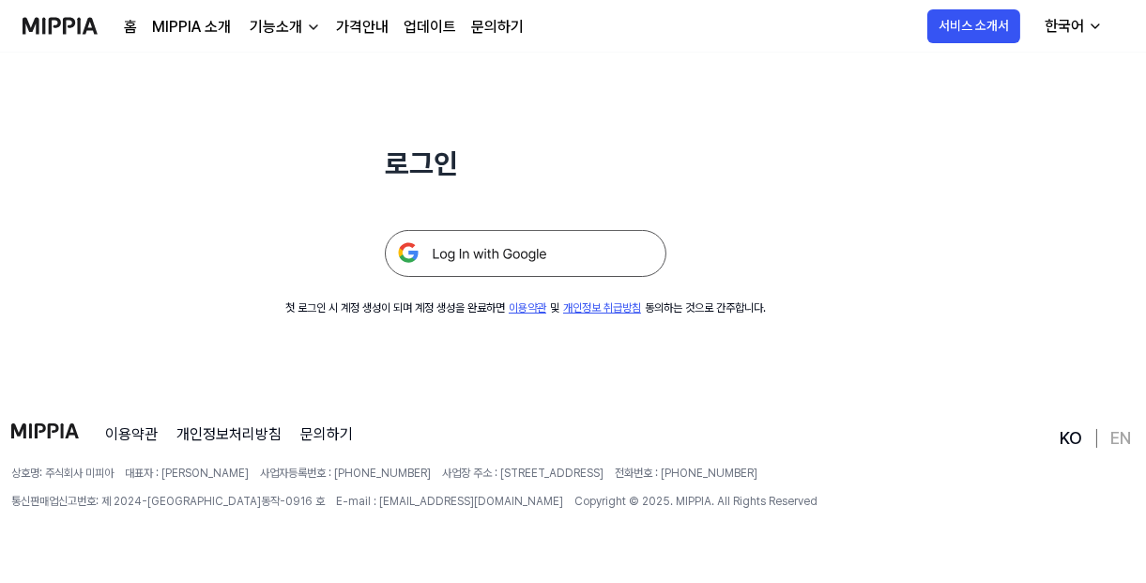
scroll to position [273, 0]
click at [645, 249] on img at bounding box center [525, 253] width 281 height 47
click at [388, 33] on link "가격안내" at bounding box center [362, 27] width 53 height 23
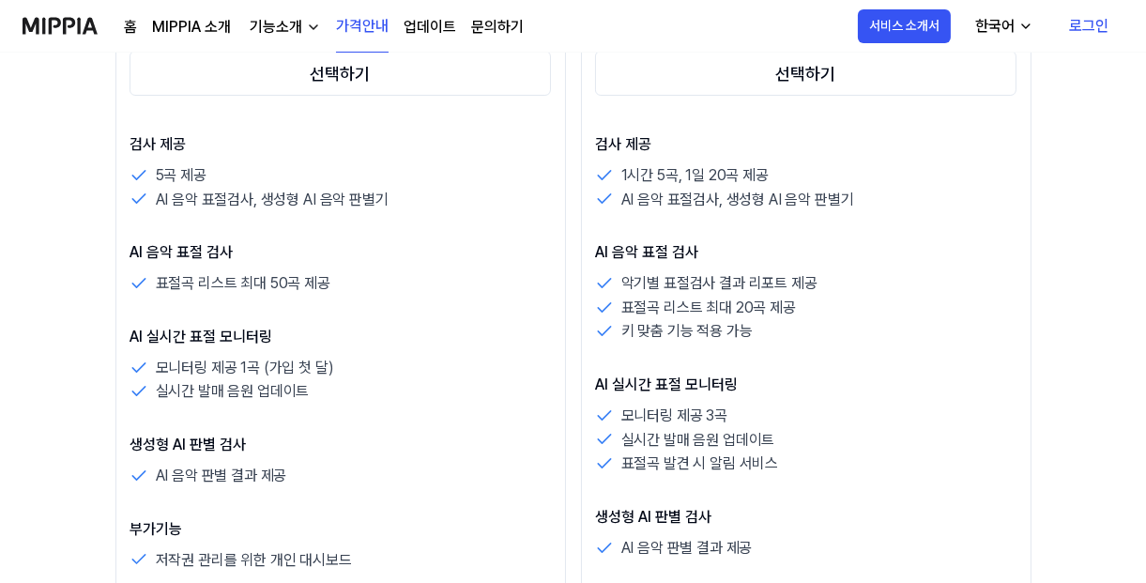
scroll to position [471, 0]
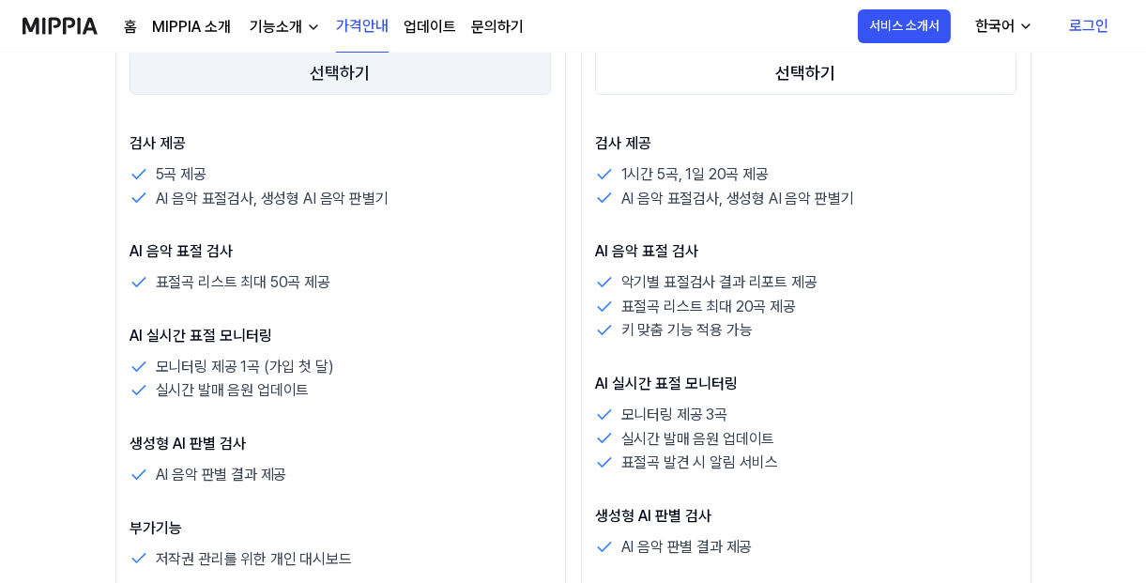
click at [426, 95] on button "선택하기" at bounding box center [340, 72] width 422 height 45
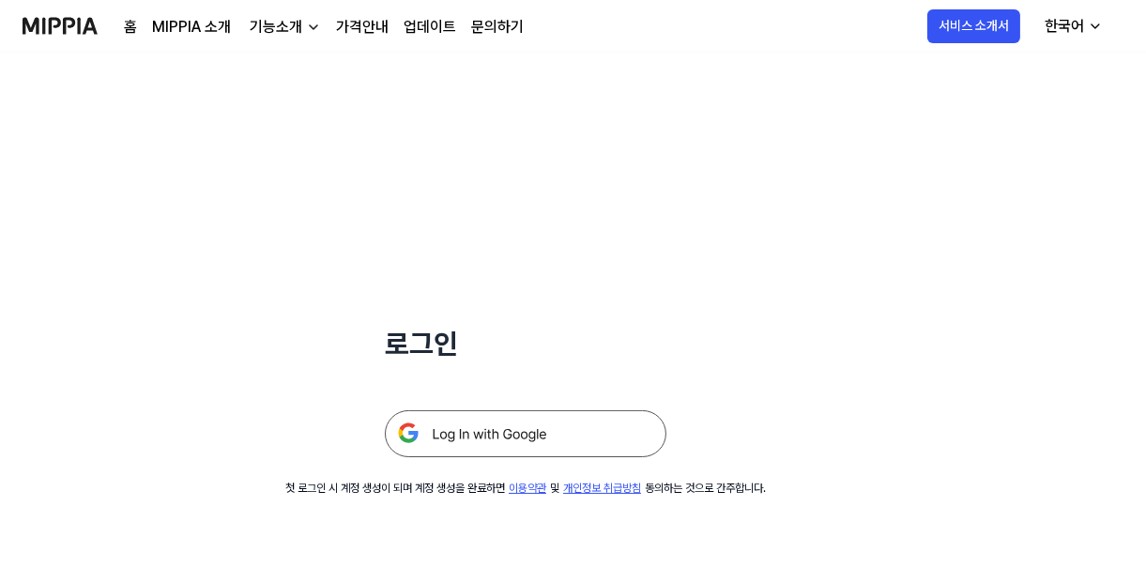
scroll to position [273, 0]
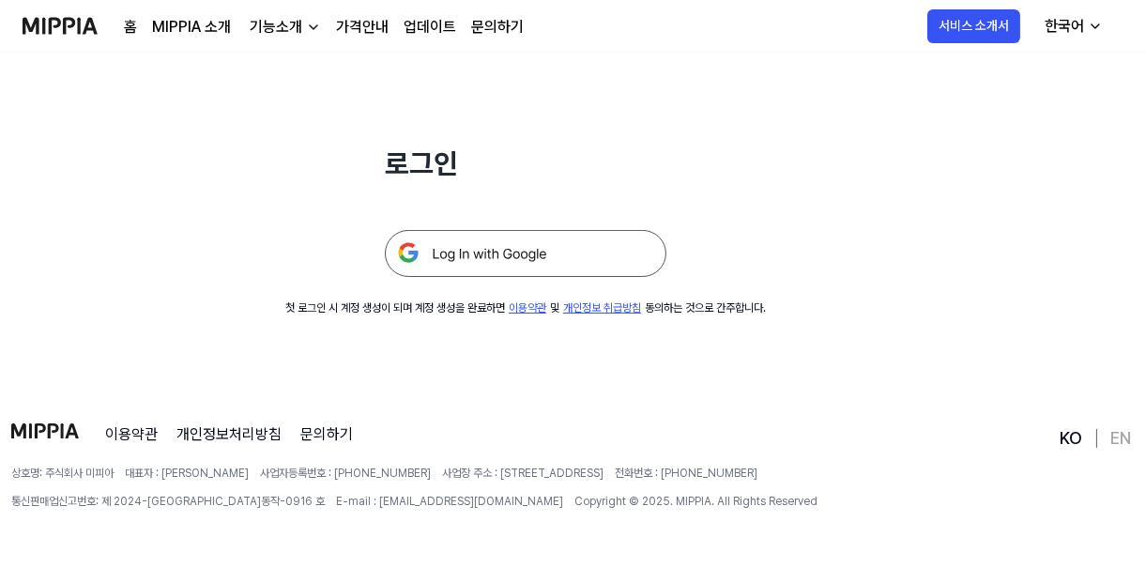
click at [617, 251] on img at bounding box center [525, 253] width 281 height 47
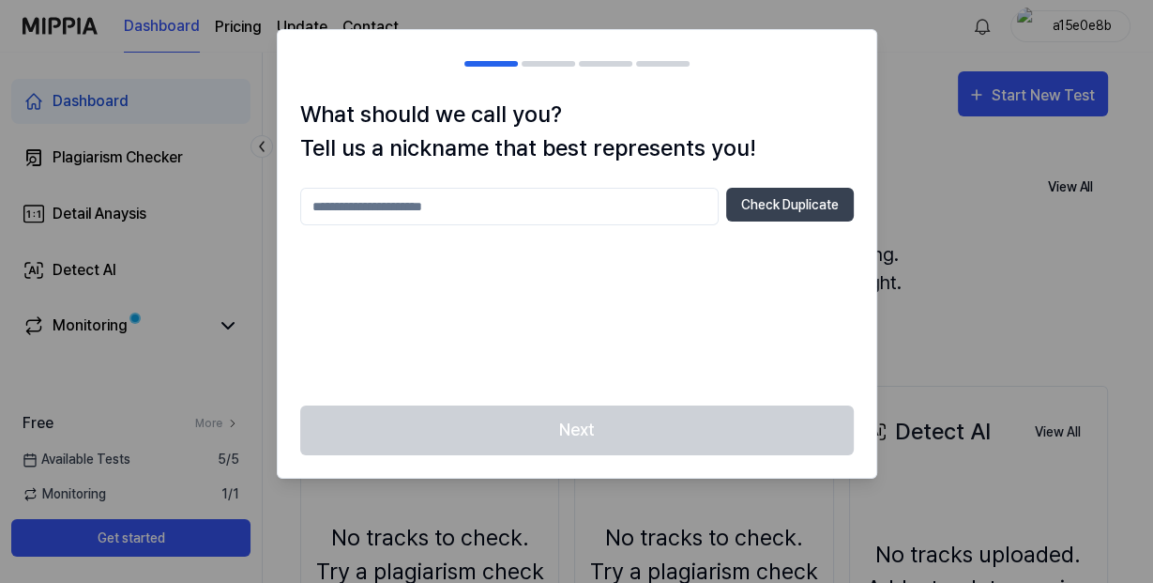
click at [575, 225] on input "text" at bounding box center [509, 207] width 418 height 38
type input "*"
type input "******"
click at [726, 221] on button "Check Duplicate" at bounding box center [790, 205] width 128 height 34
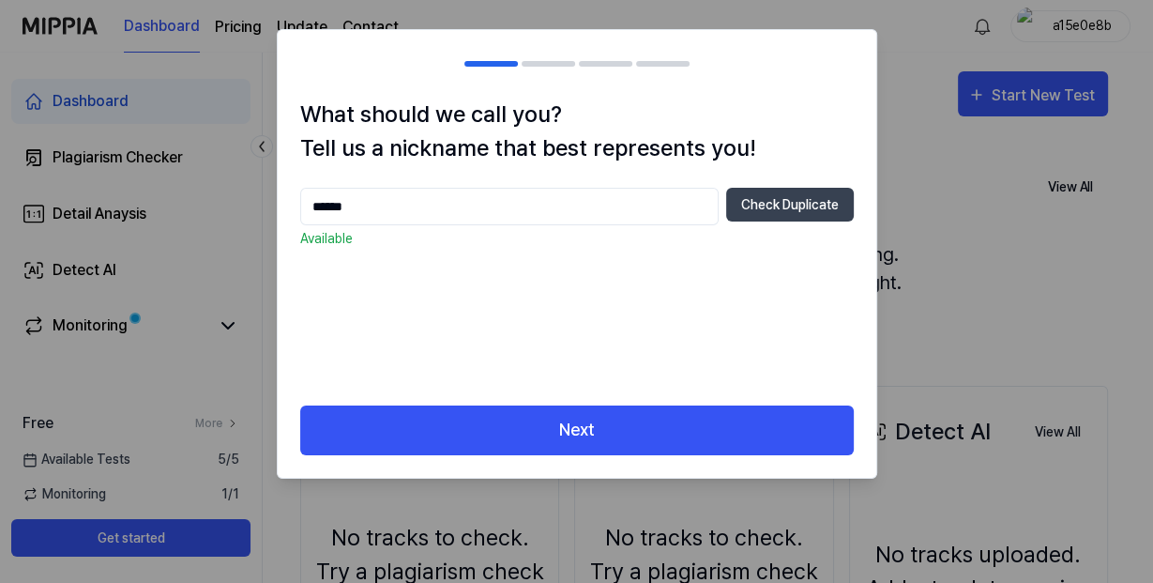
scroll to position [33, 0]
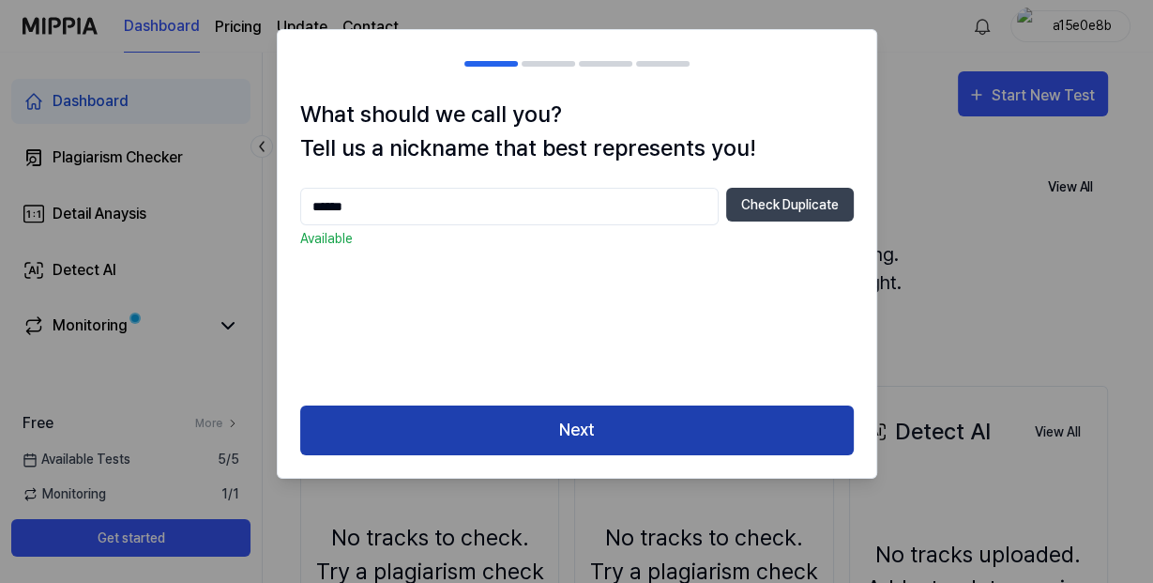
click at [575, 455] on button "Next" at bounding box center [577, 430] width 554 height 50
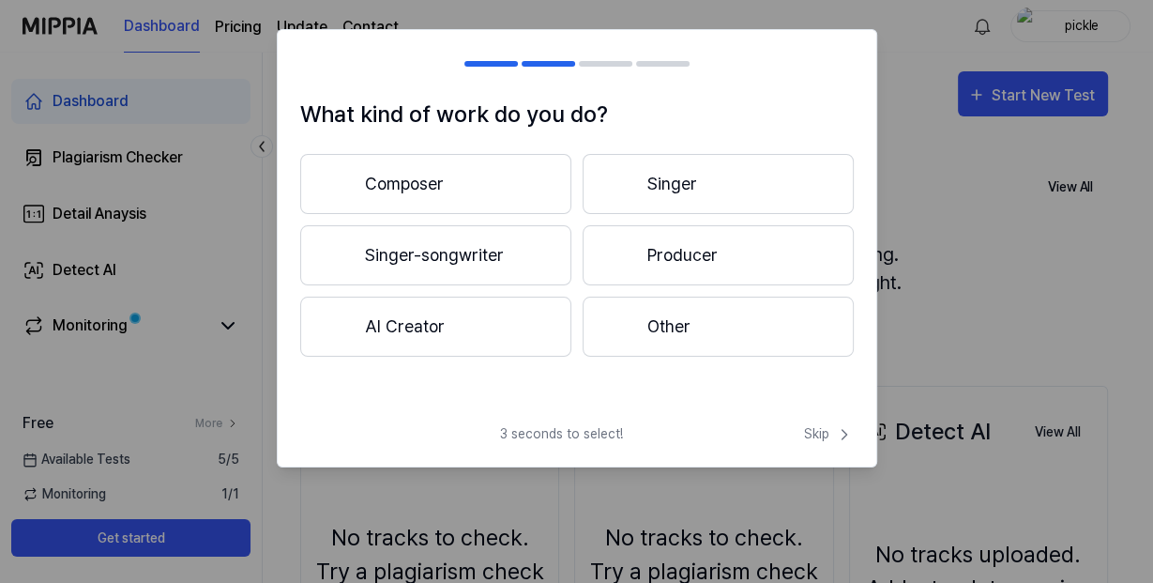
scroll to position [22, 0]
click at [451, 285] on button "Singer-songwriter" at bounding box center [435, 255] width 271 height 60
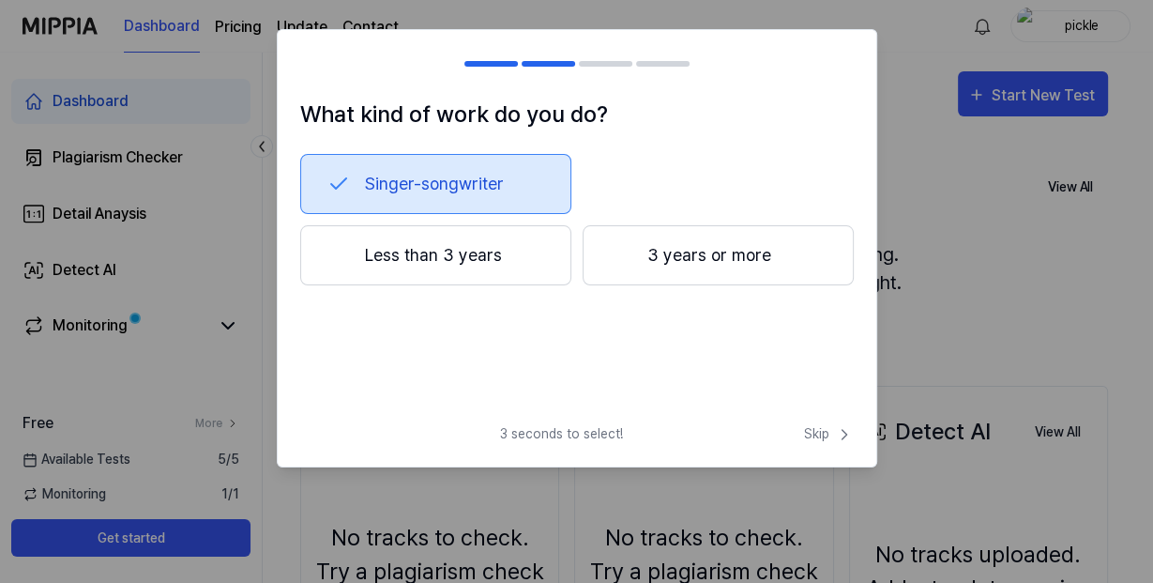
click at [476, 285] on button "Less than 3 years" at bounding box center [435, 255] width 271 height 60
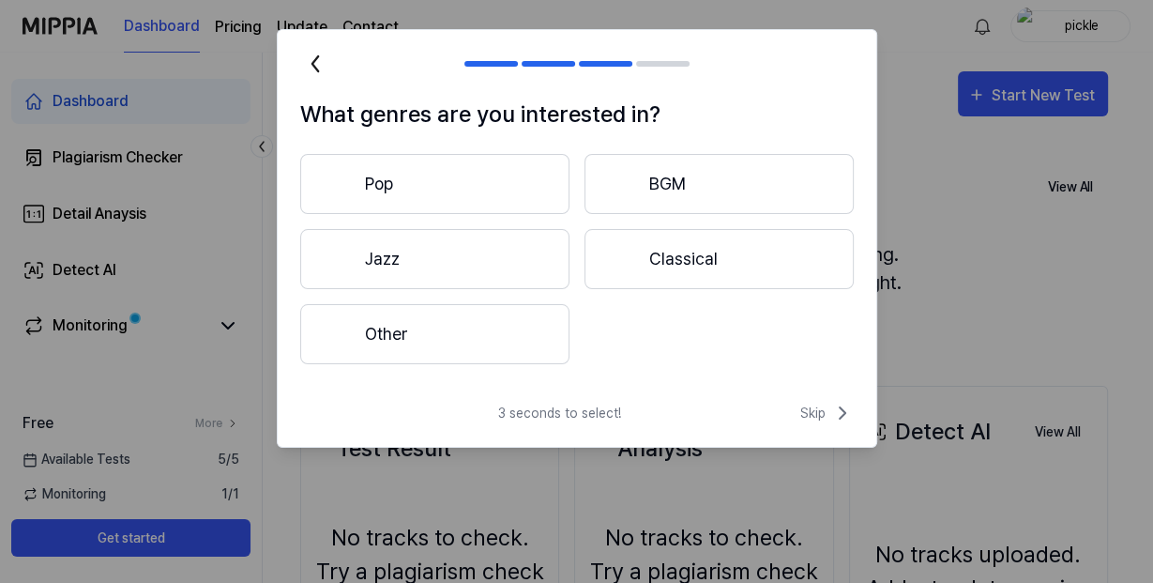
scroll to position [0, 0]
click at [703, 289] on button "Classical" at bounding box center [718, 259] width 269 height 60
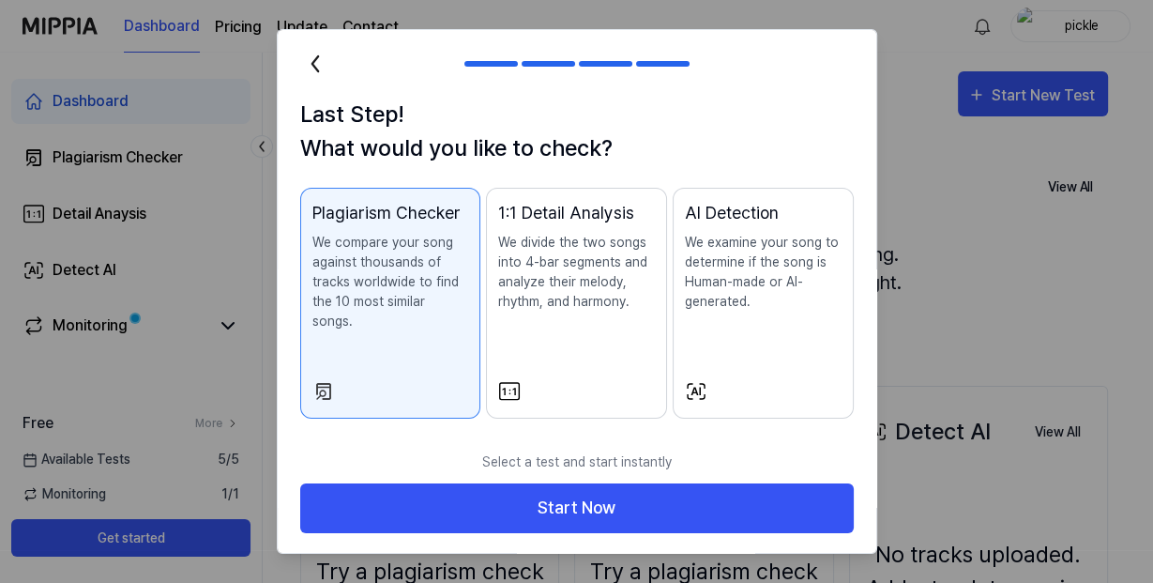
scroll to position [182, 0]
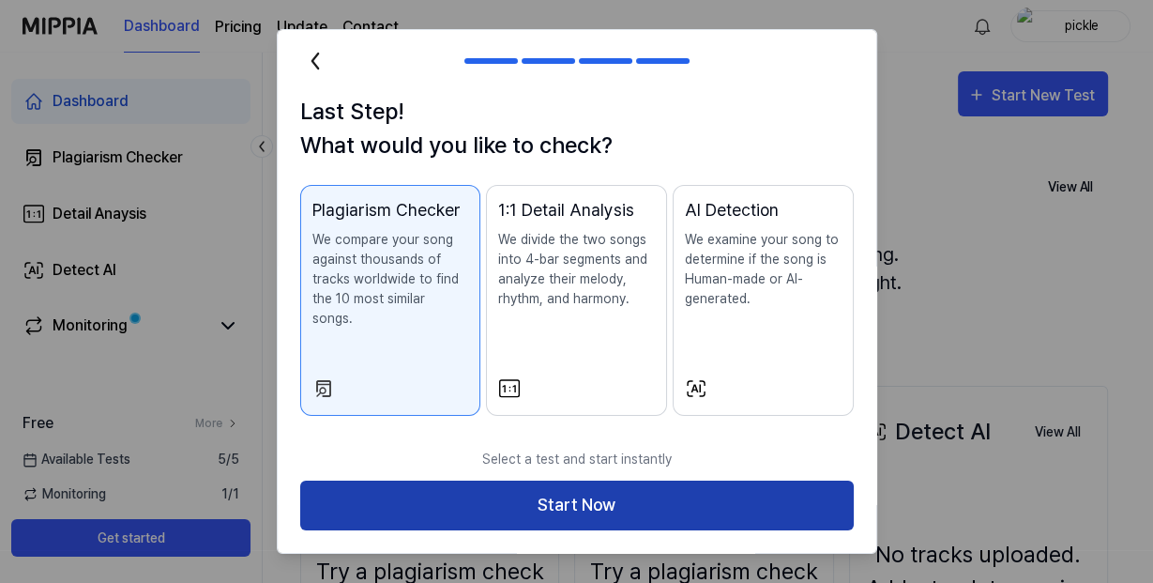
click at [627, 507] on button "Start Now" at bounding box center [577, 505] width 554 height 50
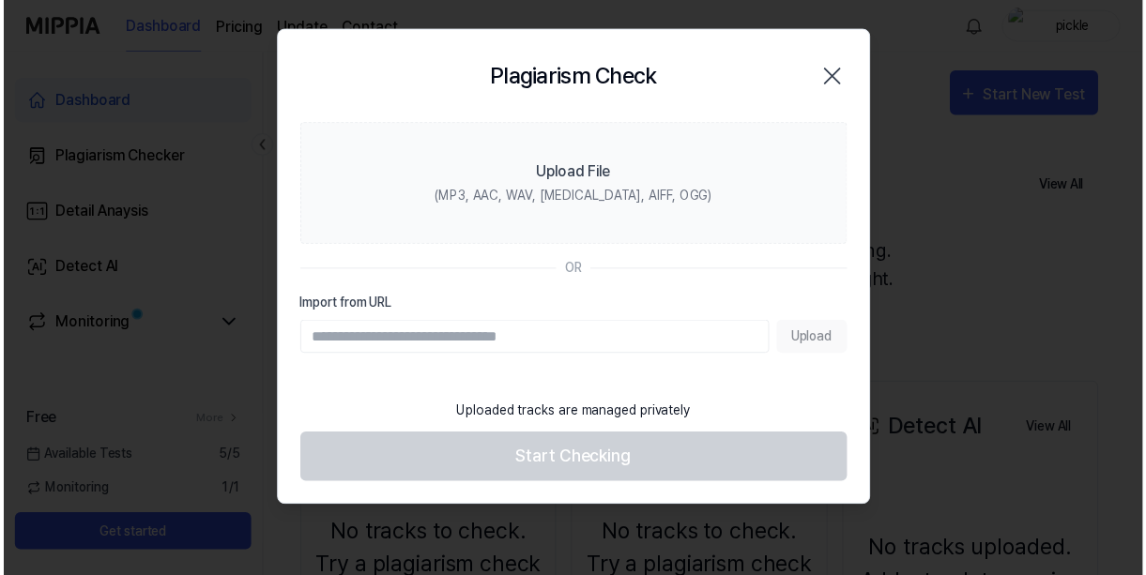
scroll to position [0, 0]
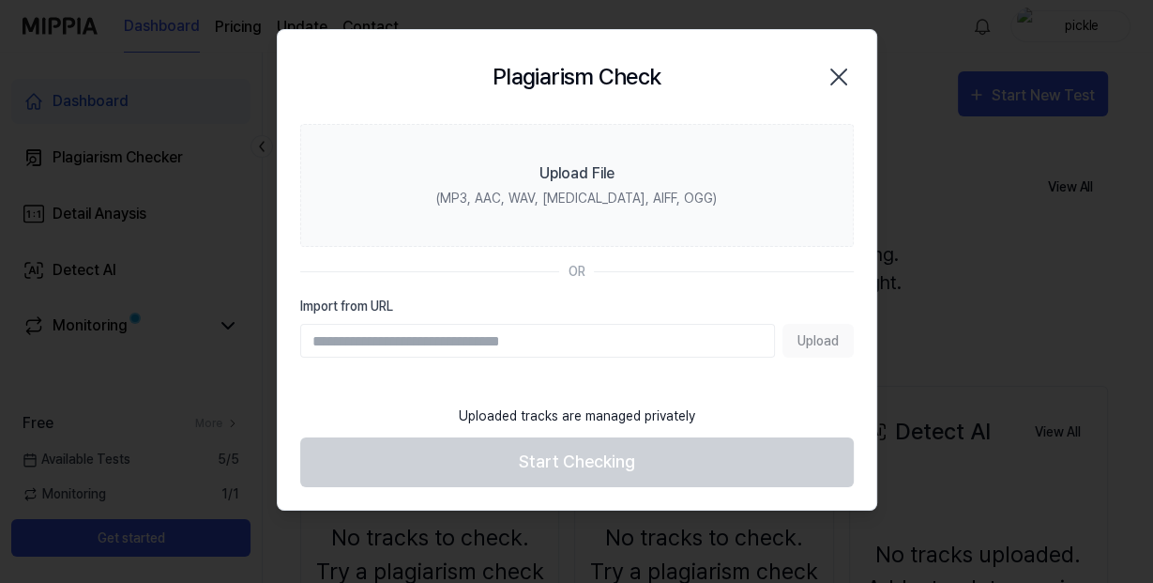
click at [828, 88] on icon "button" at bounding box center [839, 77] width 30 height 30
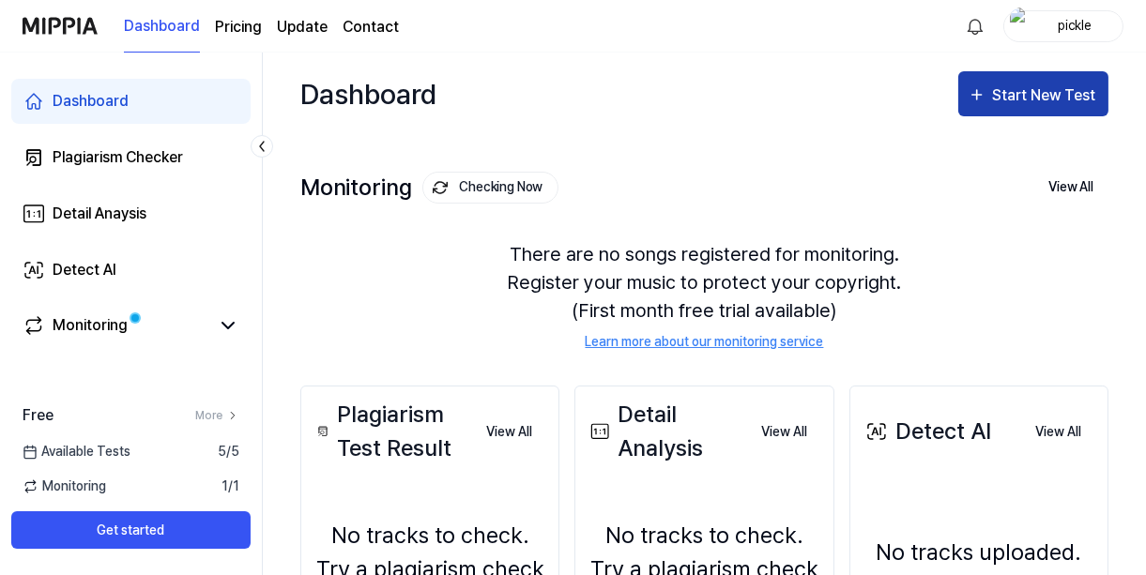
click at [998, 108] on div "Start New Test" at bounding box center [1045, 95] width 107 height 24
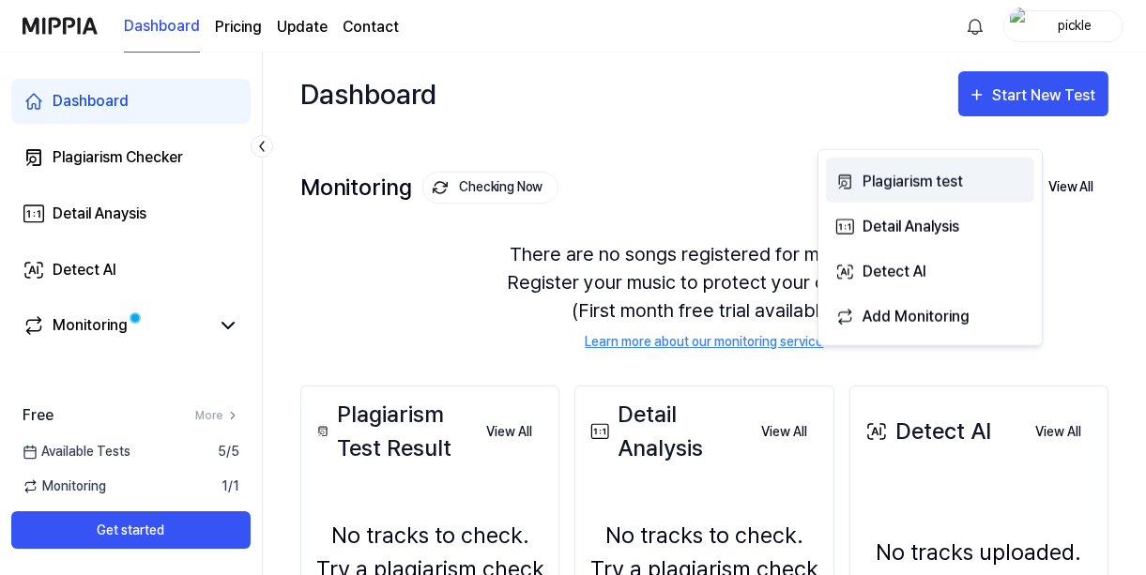
click at [964, 190] on div "Plagiarism test" at bounding box center [943, 181] width 163 height 24
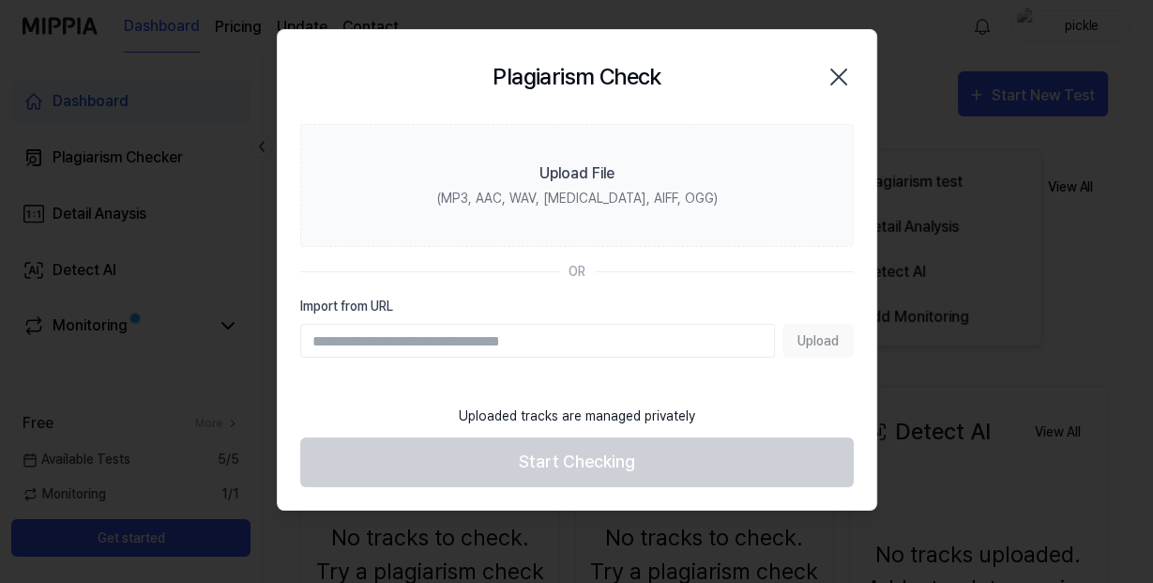
click at [830, 71] on div "Plagiarism Check Close" at bounding box center [577, 77] width 554 height 49
click at [827, 77] on icon "button" at bounding box center [839, 77] width 30 height 30
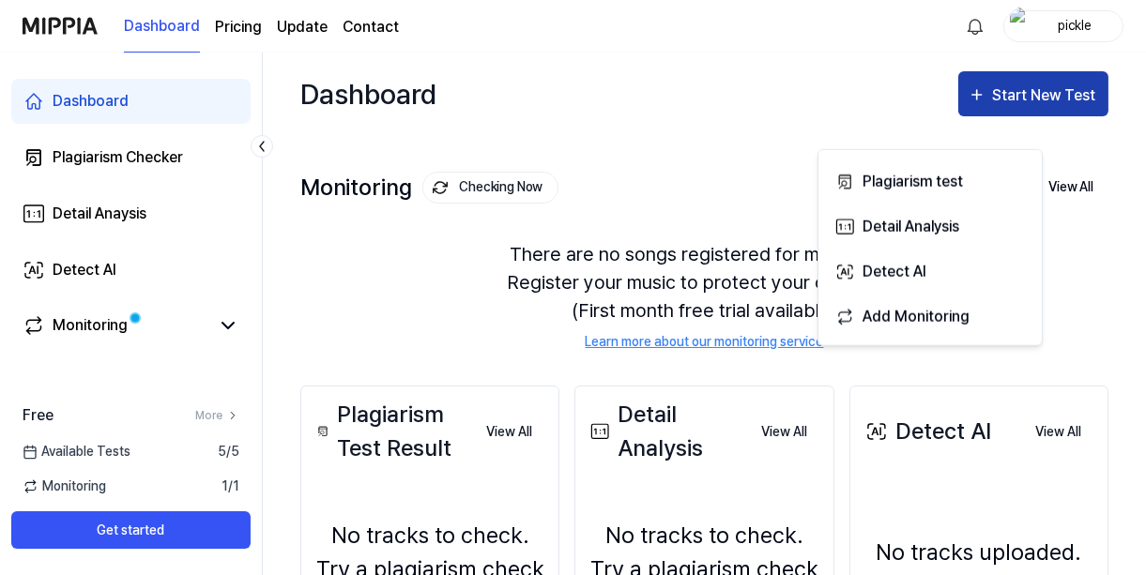
click at [992, 108] on div "Start New Test" at bounding box center [1045, 95] width 107 height 24
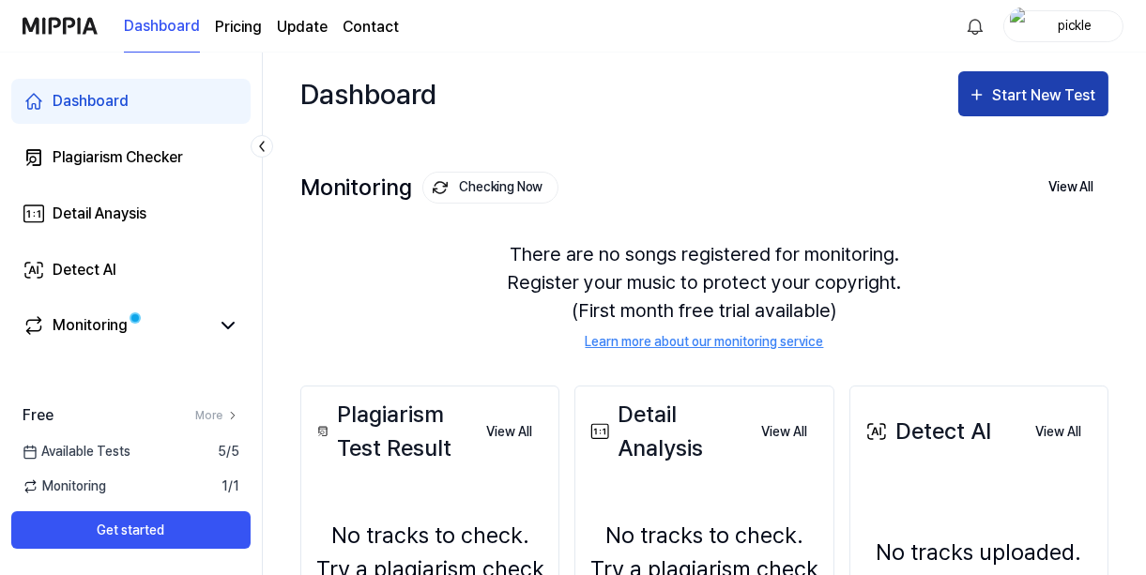
click at [992, 108] on div "Start New Test" at bounding box center [1045, 95] width 107 height 24
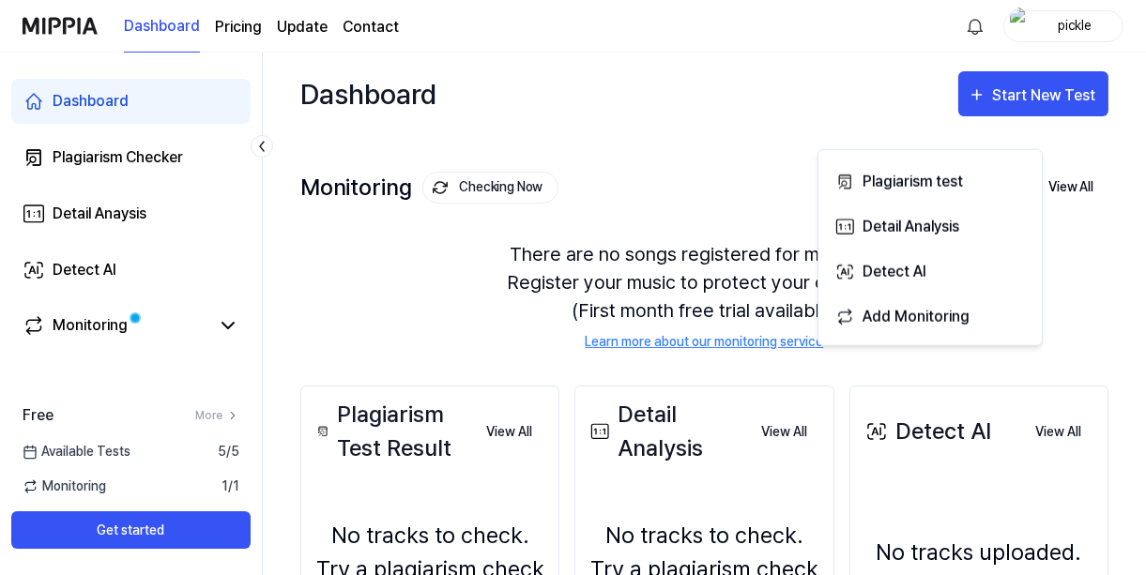
click at [857, 94] on div "Dashboard Start New Test" at bounding box center [704, 94] width 808 height 83
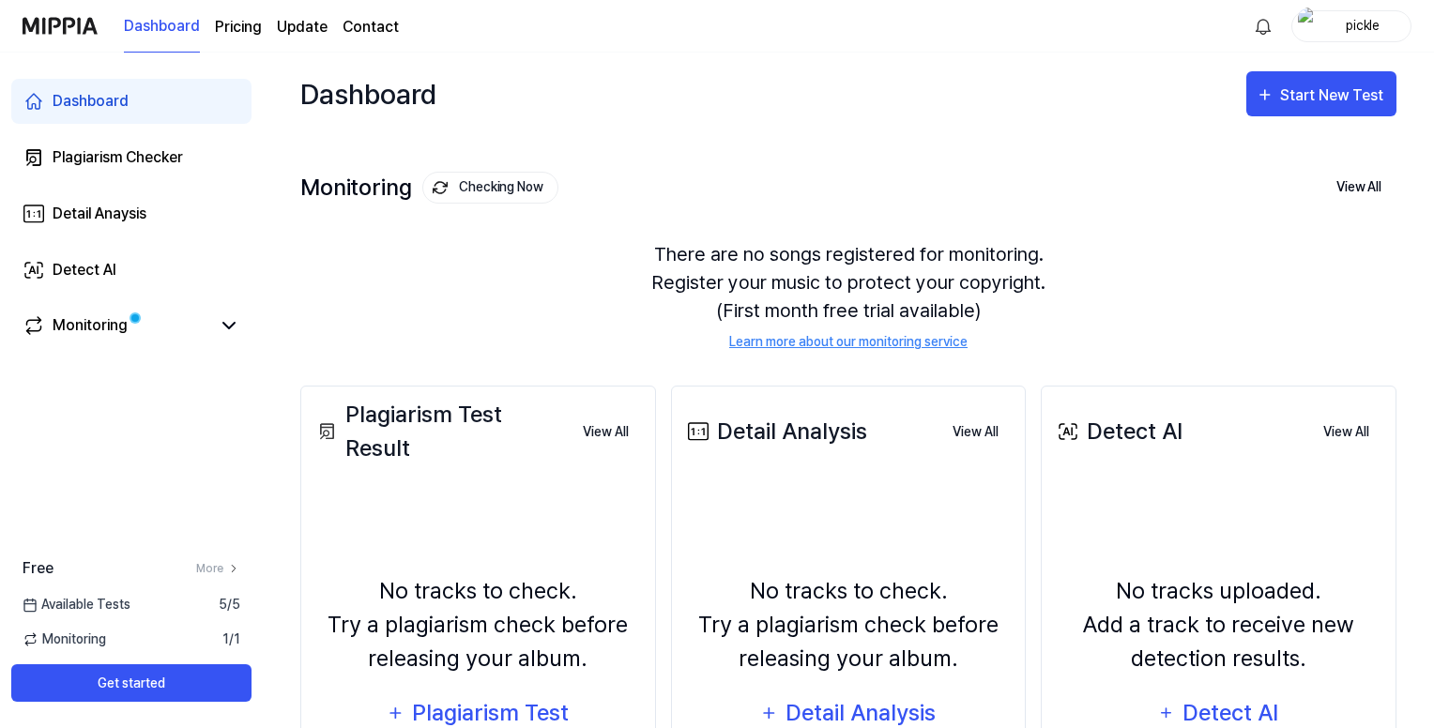
click at [1145, 20] on div "pickle" at bounding box center [1362, 25] width 73 height 21
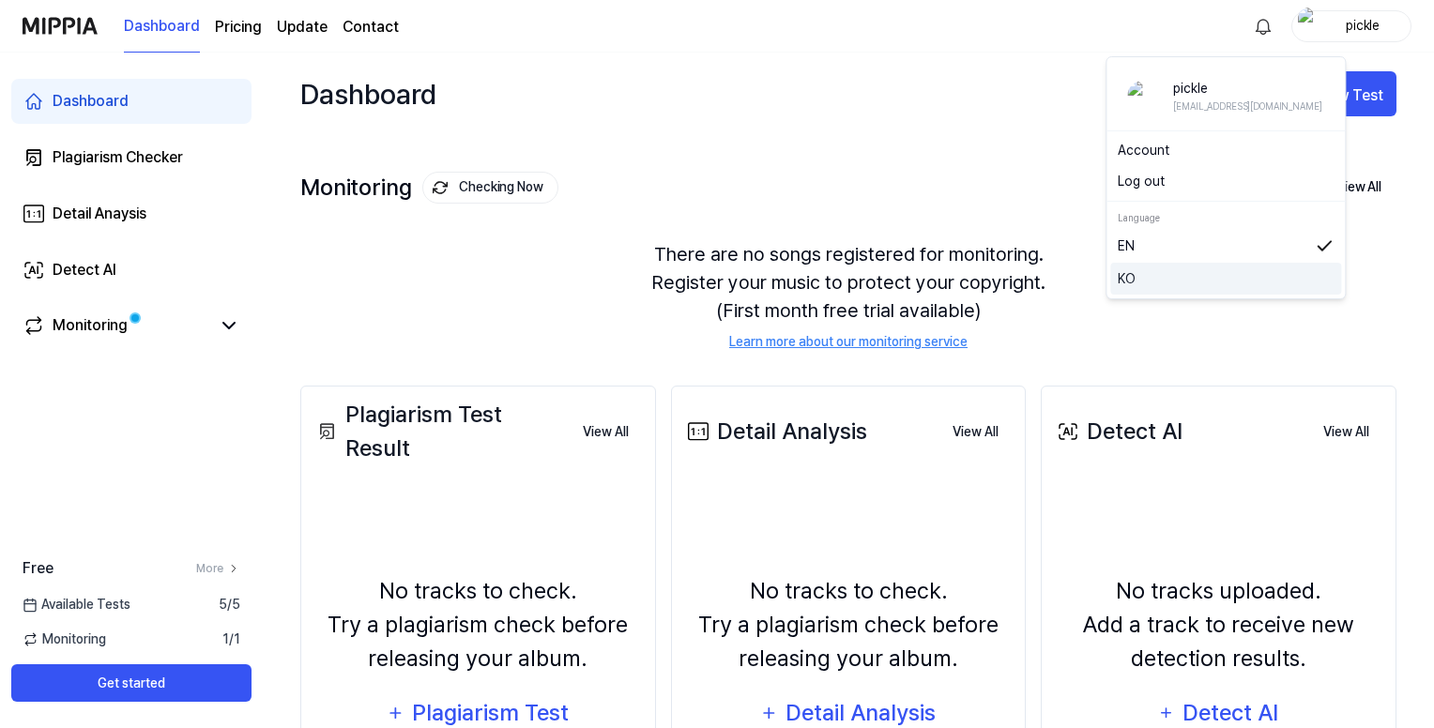
click at [1132, 295] on div "KO" at bounding box center [1225, 279] width 231 height 32
click at [1145, 28] on div "pickle" at bounding box center [1362, 25] width 73 height 21
click at [1145, 289] on link "KO" at bounding box center [1225, 278] width 216 height 21
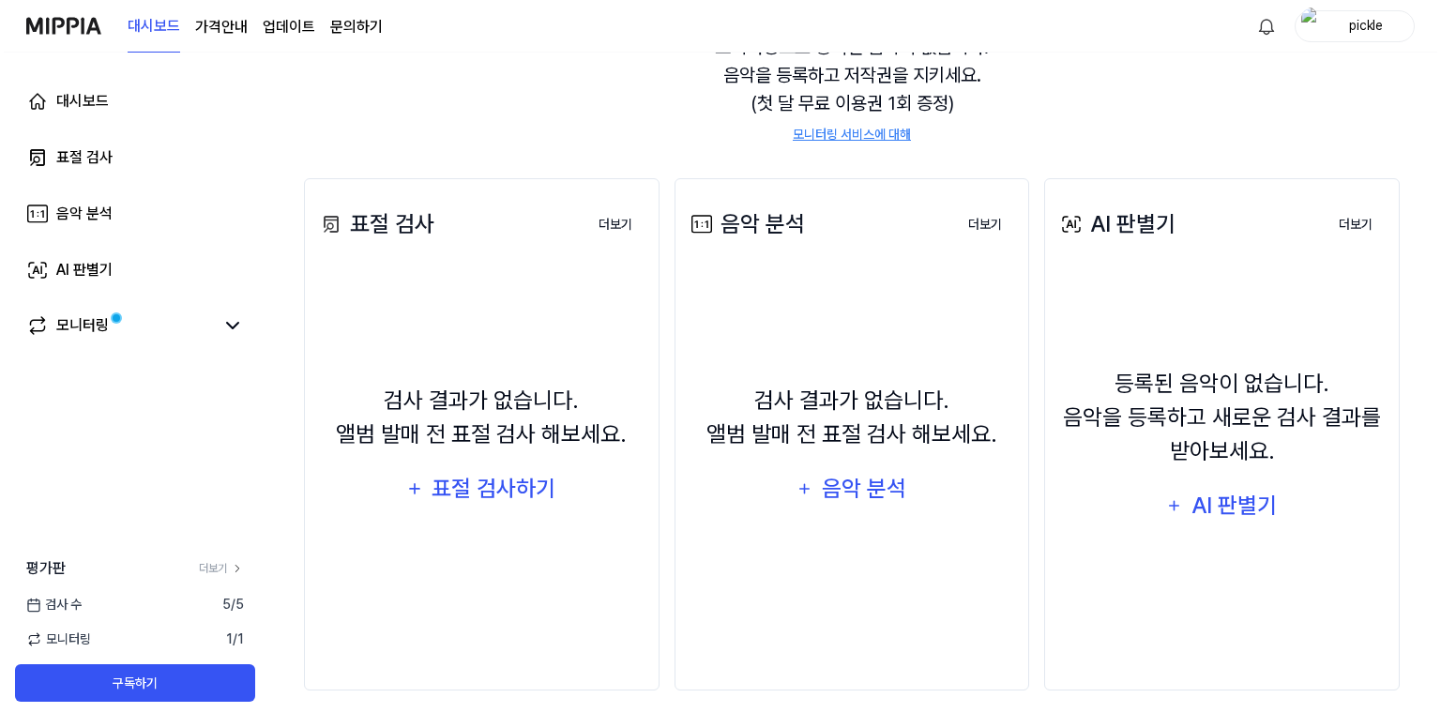
scroll to position [308, 0]
click at [553, 507] on div "표절 검사하기" at bounding box center [491, 489] width 128 height 36
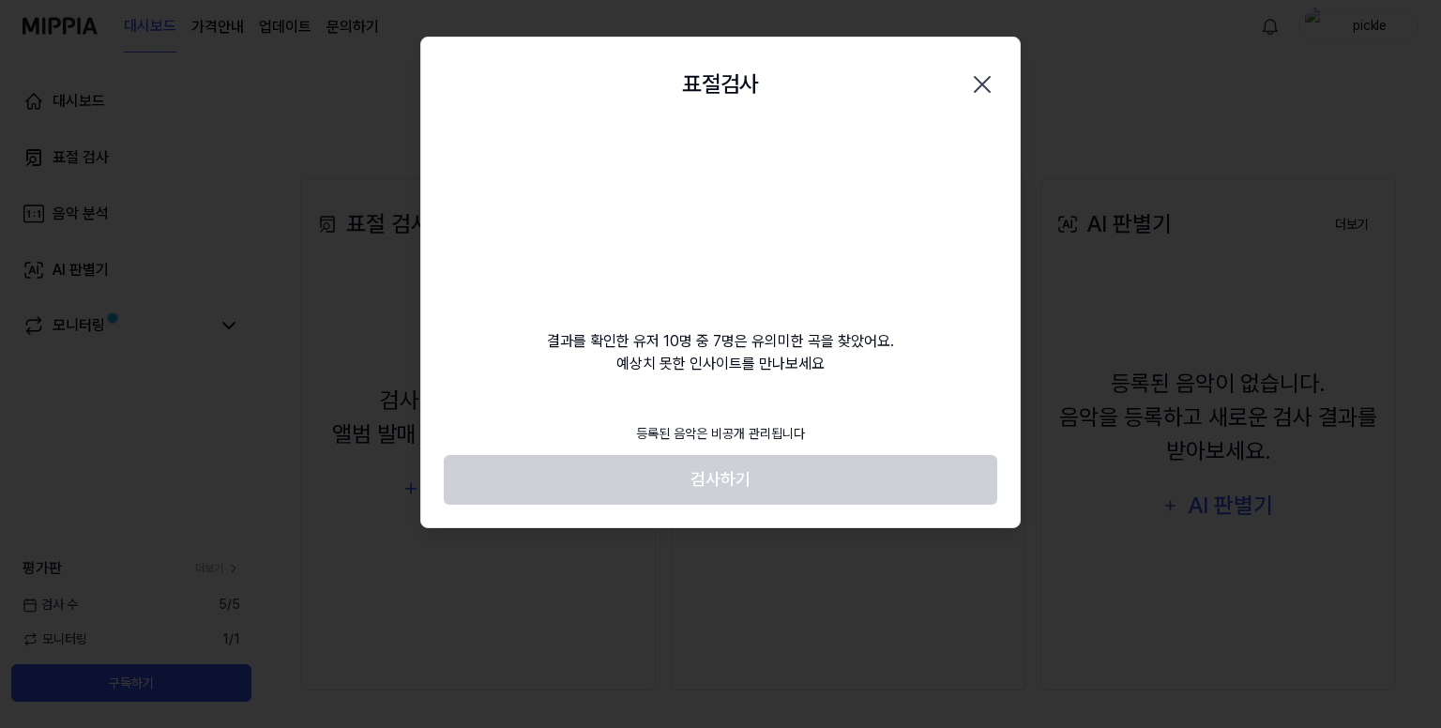
click at [734, 505] on footer "등록된 음악은 비공개 관리됩니다 검사하기" at bounding box center [721, 459] width 554 height 92
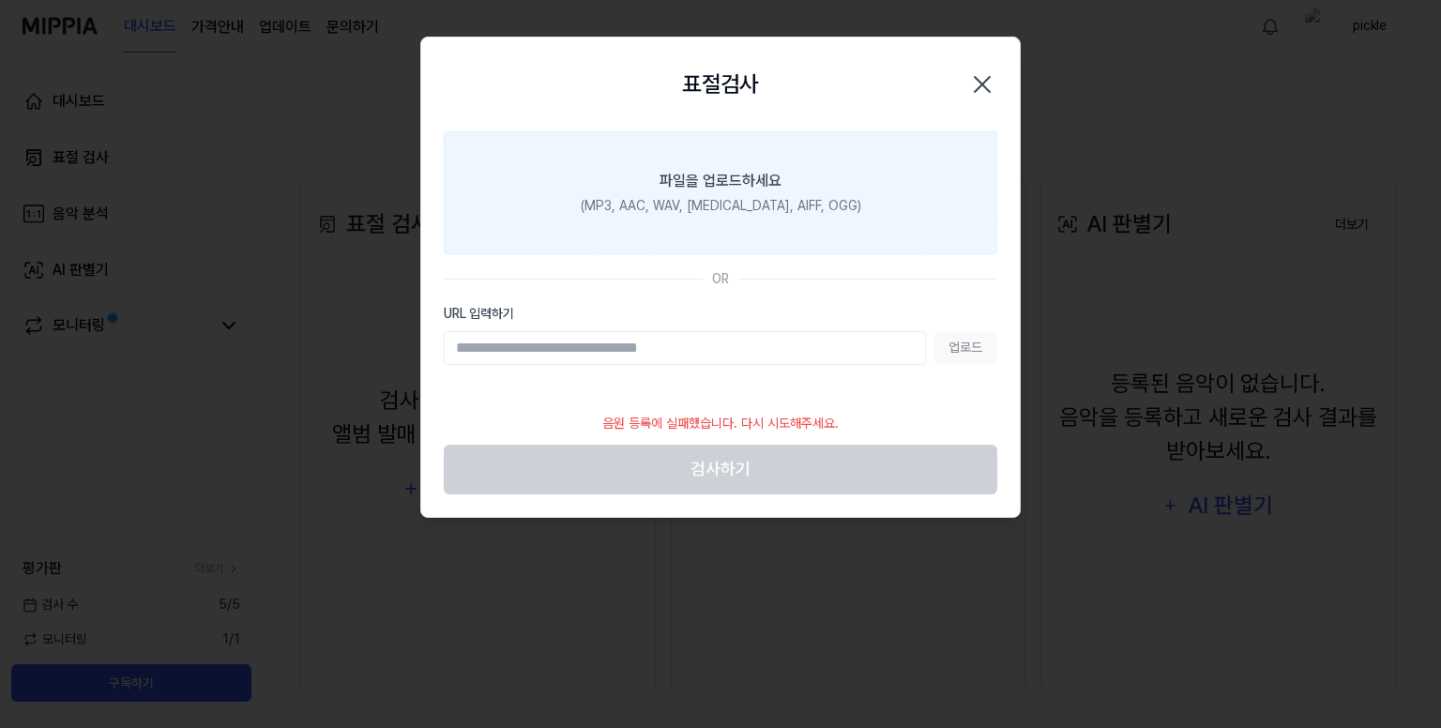
click at [766, 216] on div "(MP3, AAC, WAV, [MEDICAL_DATA], AIFF, OGG)" at bounding box center [721, 206] width 281 height 20
click at [0, 0] on input "파일을 업로드하세요 (MP3, AAC, WAV, [MEDICAL_DATA], AIFF, OGG)" at bounding box center [0, 0] width 0 height 0
click at [762, 216] on div "(MP3, AAC, WAV, [MEDICAL_DATA], AIFF, OGG)" at bounding box center [721, 206] width 281 height 20
click at [0, 0] on input "파일을 업로드하세요 (MP3, AAC, WAV, [MEDICAL_DATA], AIFF, OGG)" at bounding box center [0, 0] width 0 height 0
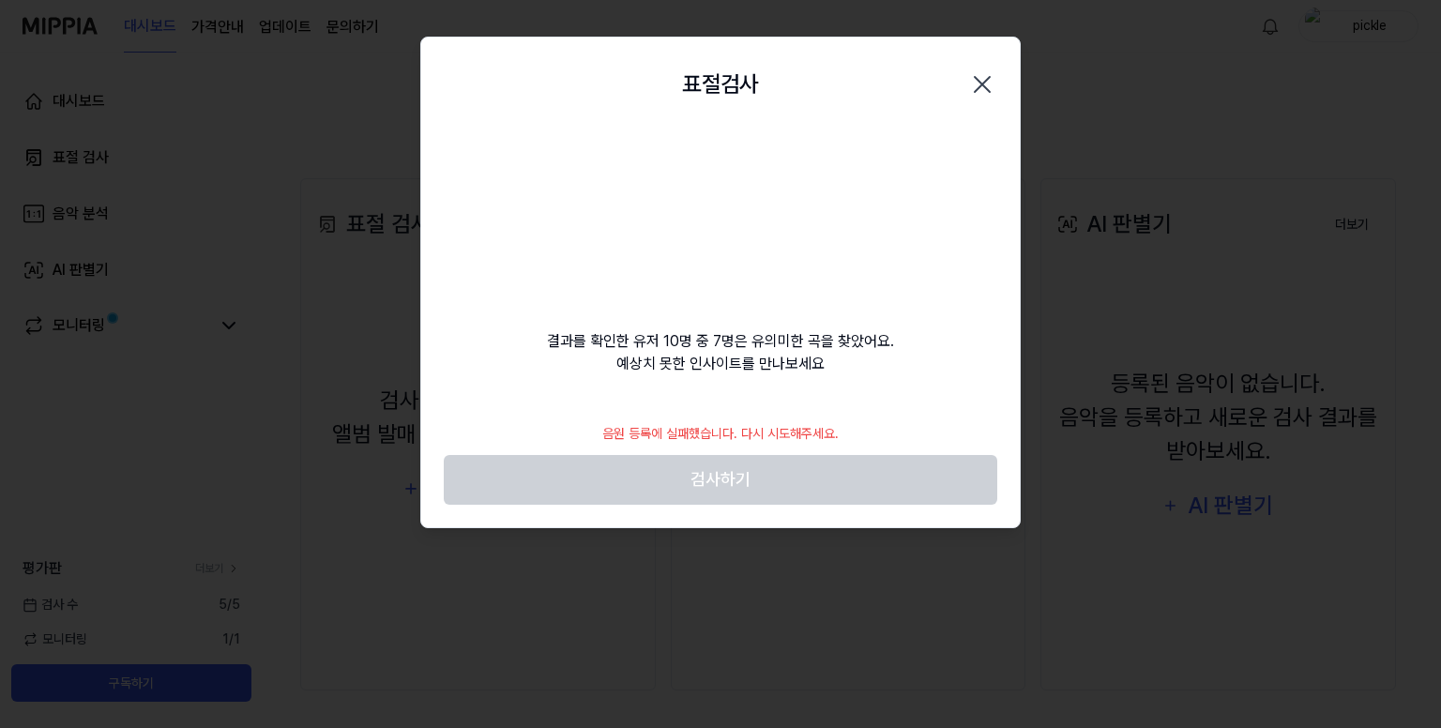
click at [976, 92] on icon "button" at bounding box center [982, 84] width 15 height 15
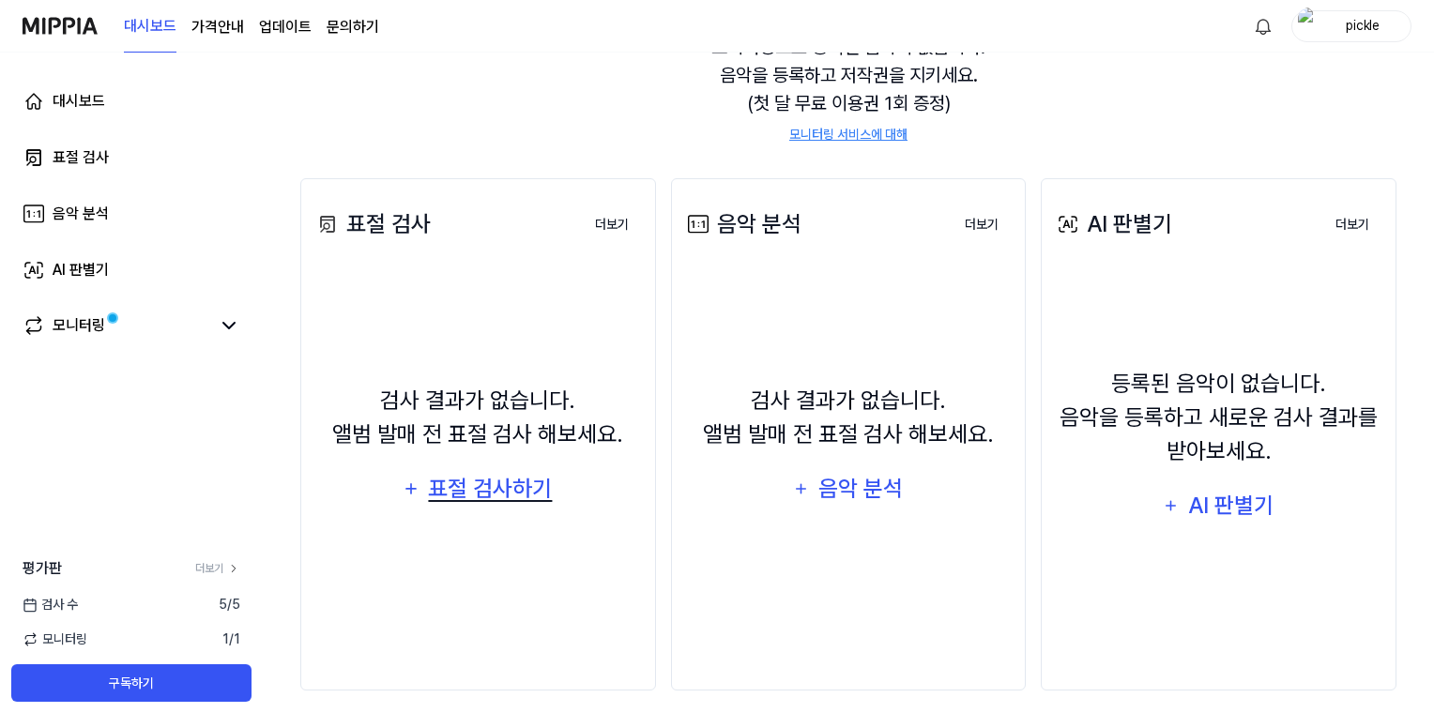
click at [526, 507] on div "표절 검사하기" at bounding box center [491, 489] width 128 height 36
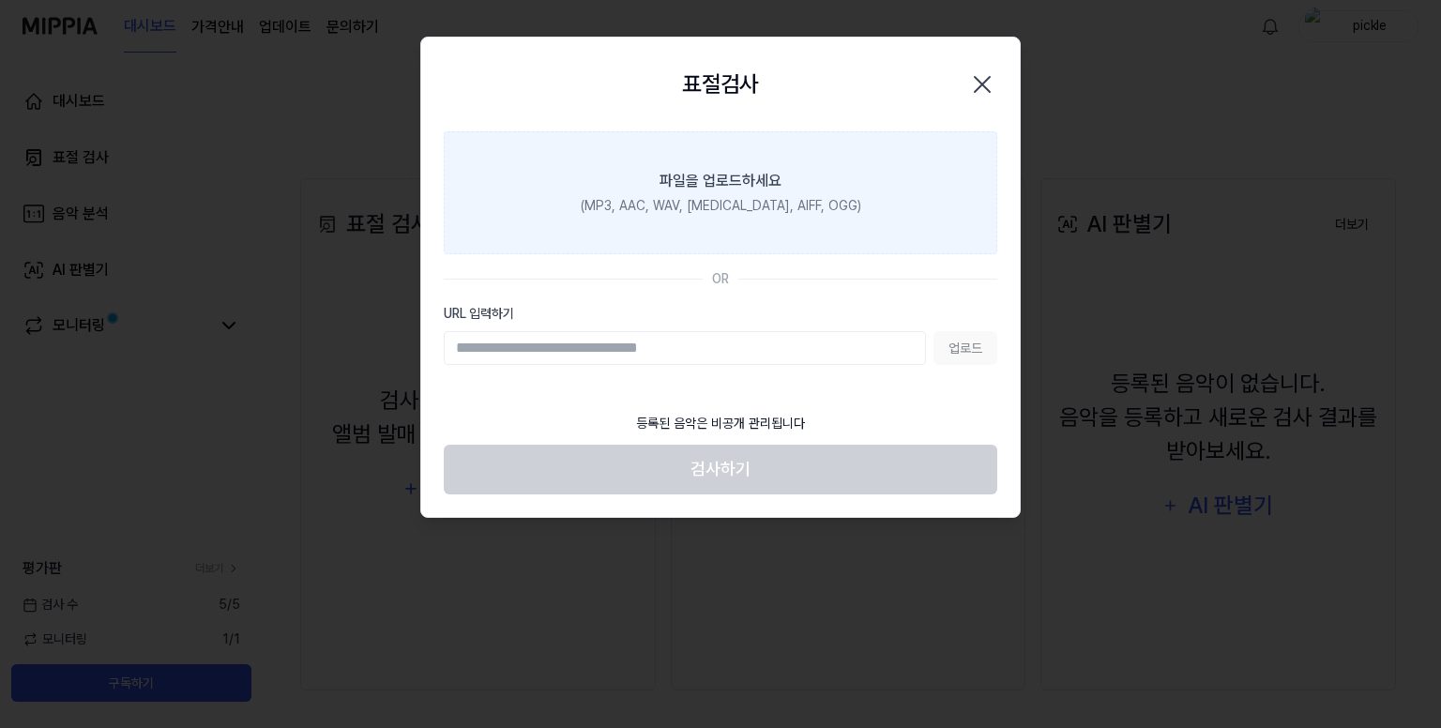
click at [826, 216] on div "(MP3, AAC, WAV, [MEDICAL_DATA], AIFF, OGG)" at bounding box center [721, 206] width 281 height 20
click at [0, 0] on input "파일을 업로드하세요 (MP3, AAC, WAV, [MEDICAL_DATA], AIFF, OGG)" at bounding box center [0, 0] width 0 height 0
click at [784, 216] on div "(MP3, AAC, WAV, [MEDICAL_DATA], AIFF, OGG)" at bounding box center [721, 206] width 281 height 20
click at [0, 0] on input "파일을 업로드하세요 (MP3, AAC, WAV, [MEDICAL_DATA], AIFF, OGG)" at bounding box center [0, 0] width 0 height 0
